Goal: Find specific page/section: Find specific page/section

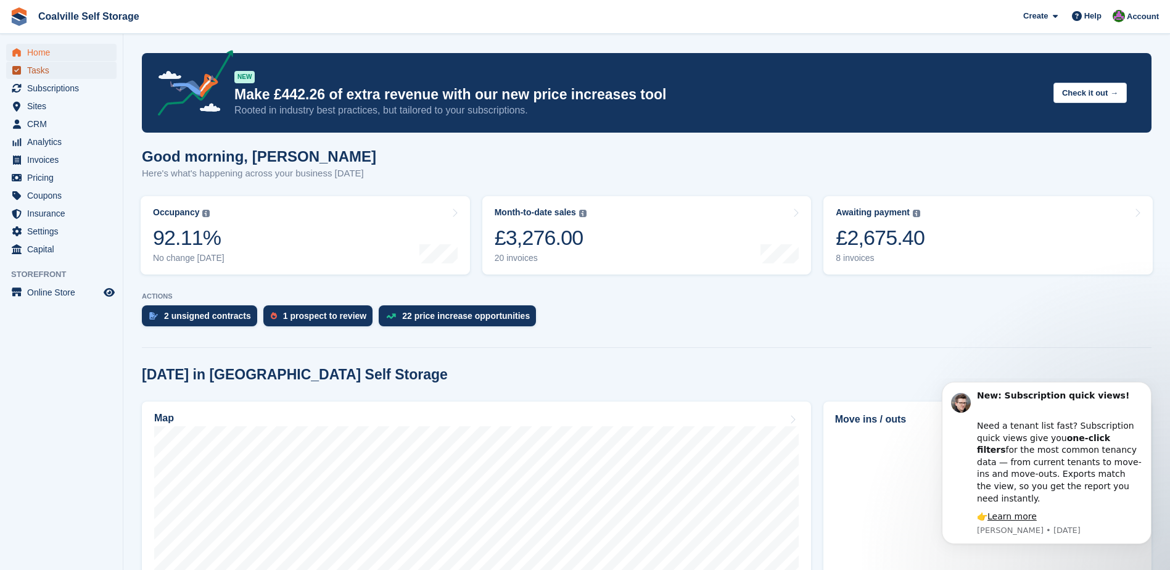
click at [34, 70] on span "Tasks" at bounding box center [64, 70] width 74 height 17
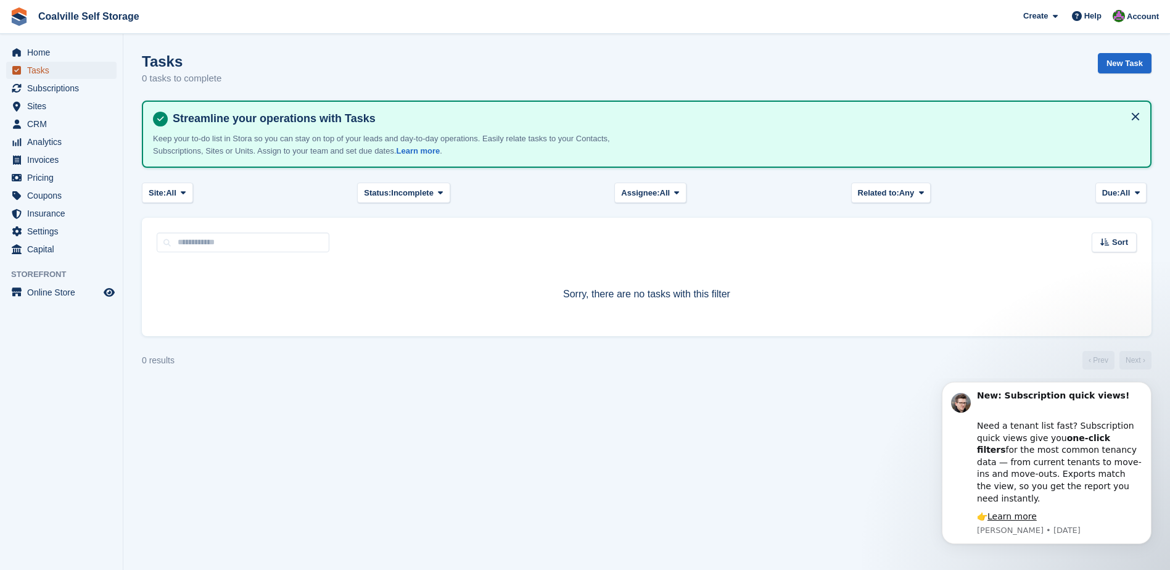
click at [38, 68] on span "Tasks" at bounding box center [64, 70] width 74 height 17
click at [45, 159] on span "Invoices" at bounding box center [64, 159] width 74 height 17
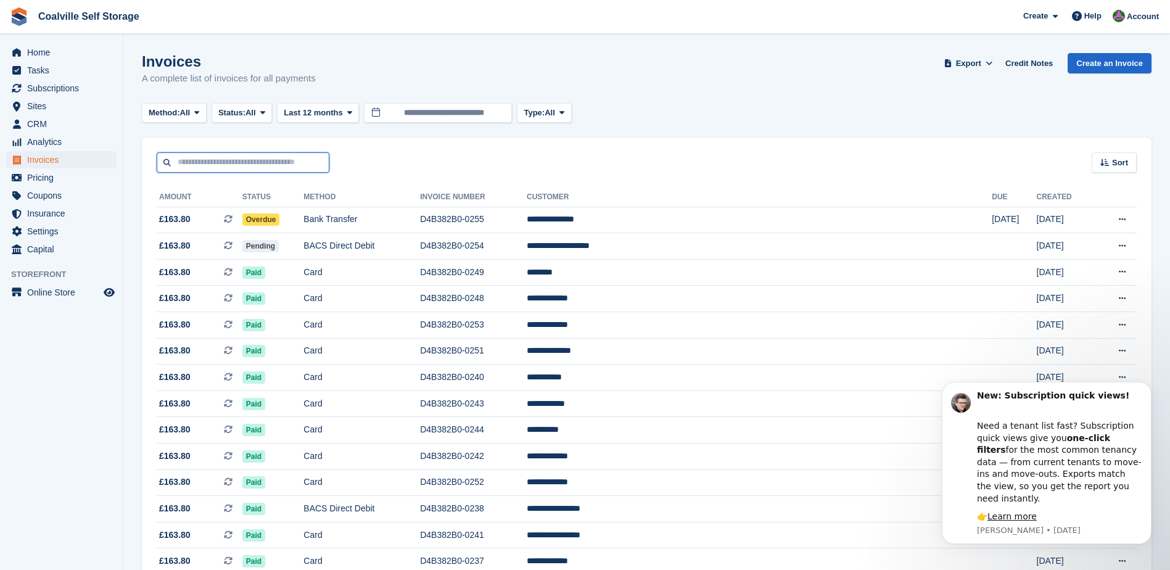
click at [189, 165] on input "text" at bounding box center [243, 162] width 173 height 20
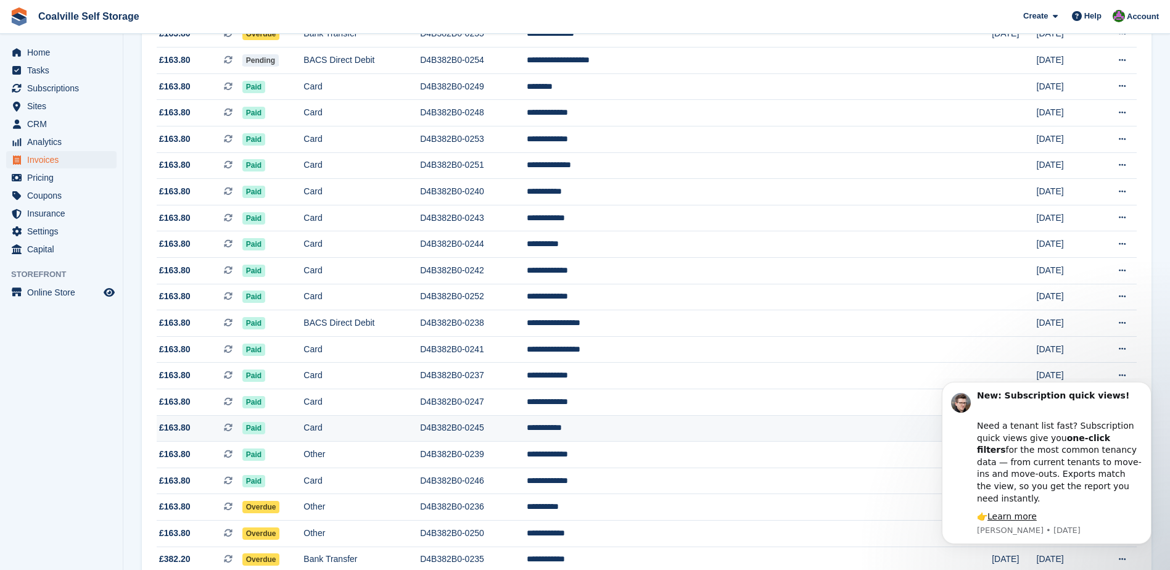
scroll to position [185, 0]
